Goal: Navigation & Orientation: Find specific page/section

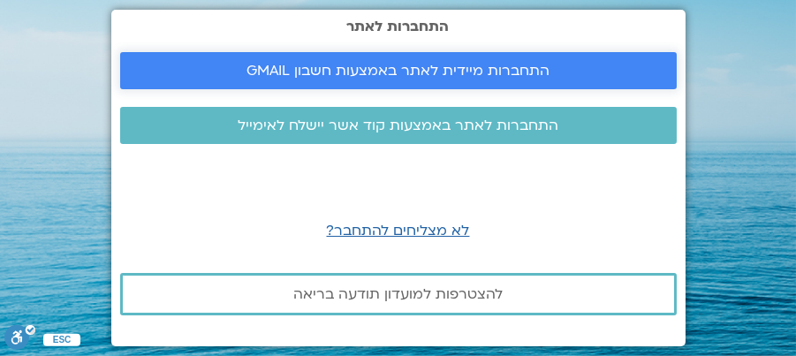
click at [403, 69] on span "התחברות מיידית לאתר באמצעות חשבון GMAIL" at bounding box center [397, 71] width 303 height 16
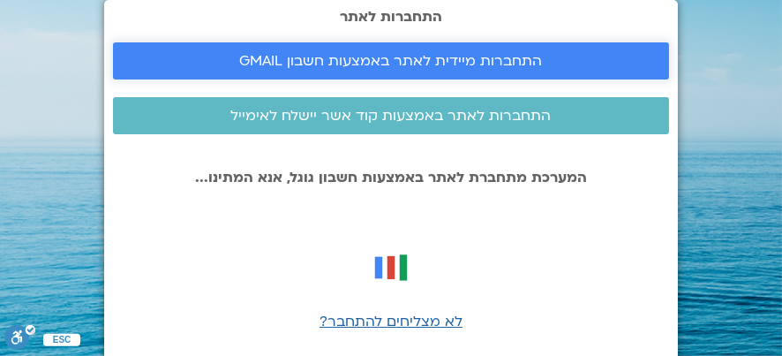
click at [418, 65] on span "התחברות מיידית לאתר באמצעות חשבון GMAIL" at bounding box center [391, 61] width 303 height 16
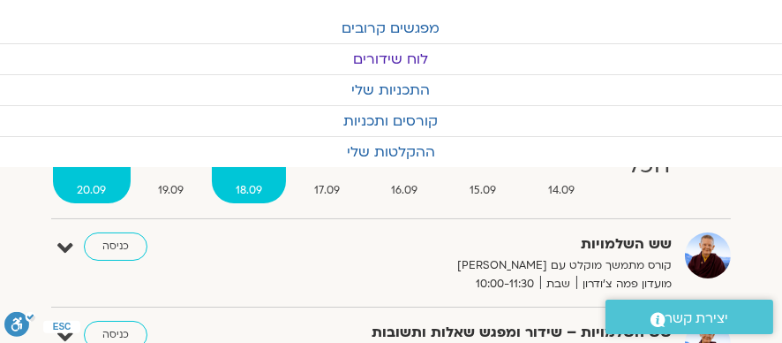
scroll to position [177, 0]
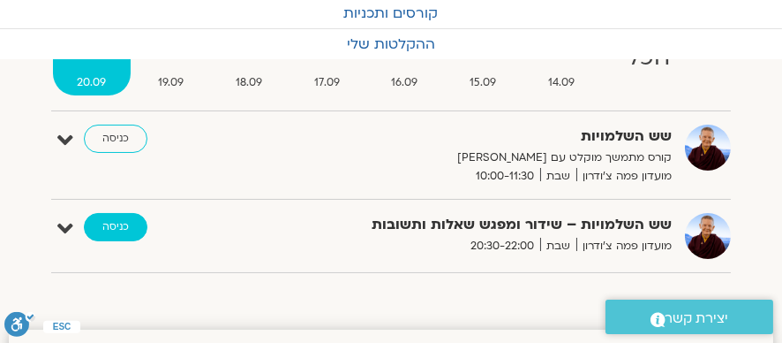
click at [102, 222] on link "כניסה" at bounding box center [116, 227] width 64 height 28
